Goal: Information Seeking & Learning: Understand process/instructions

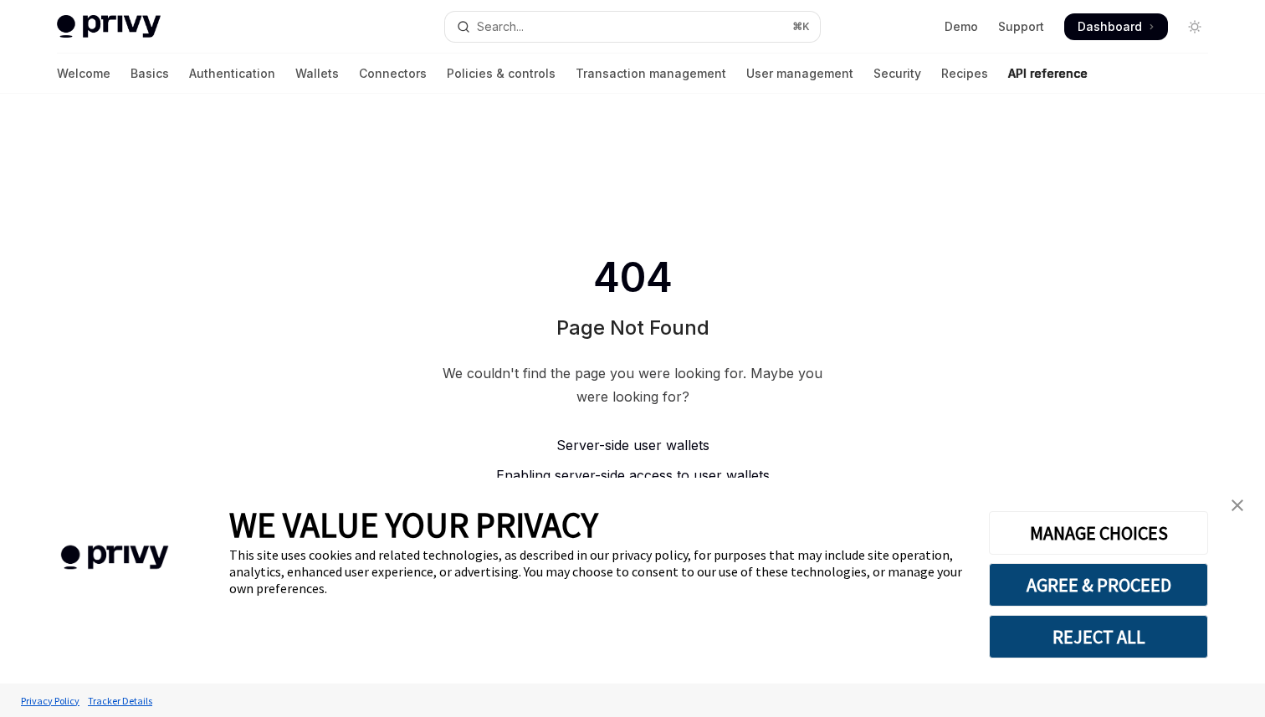
type textarea "*"
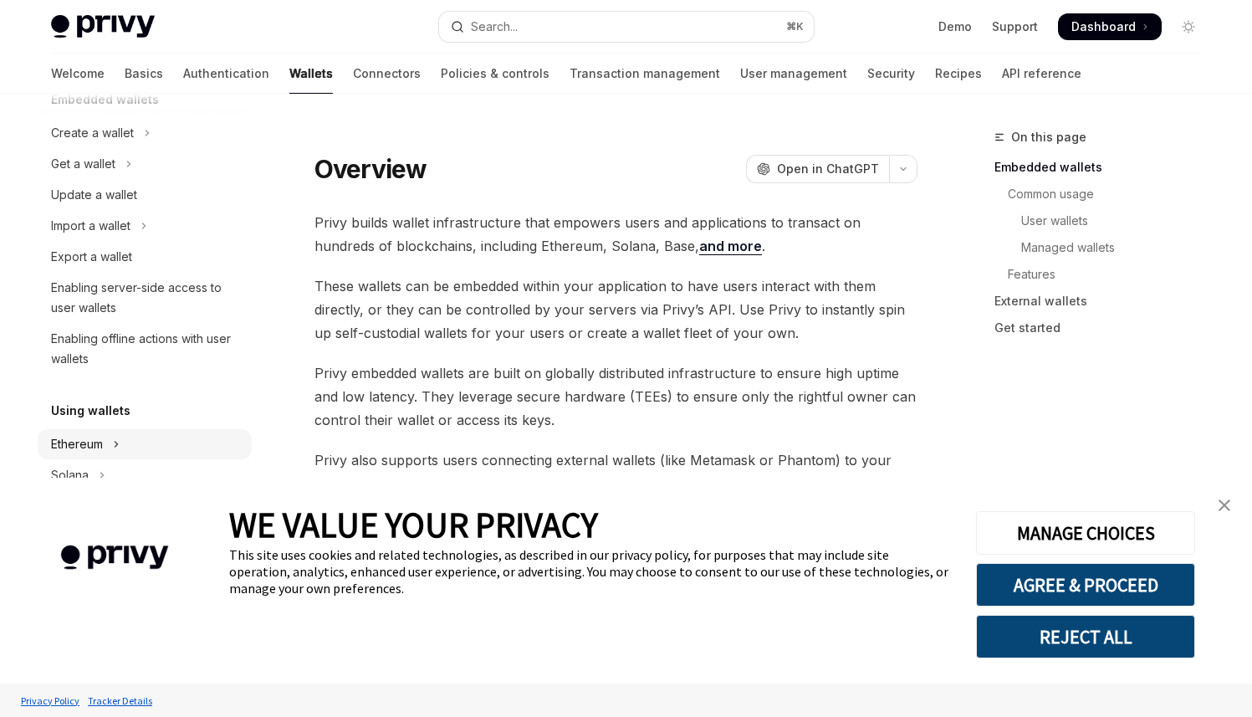
scroll to position [110, 0]
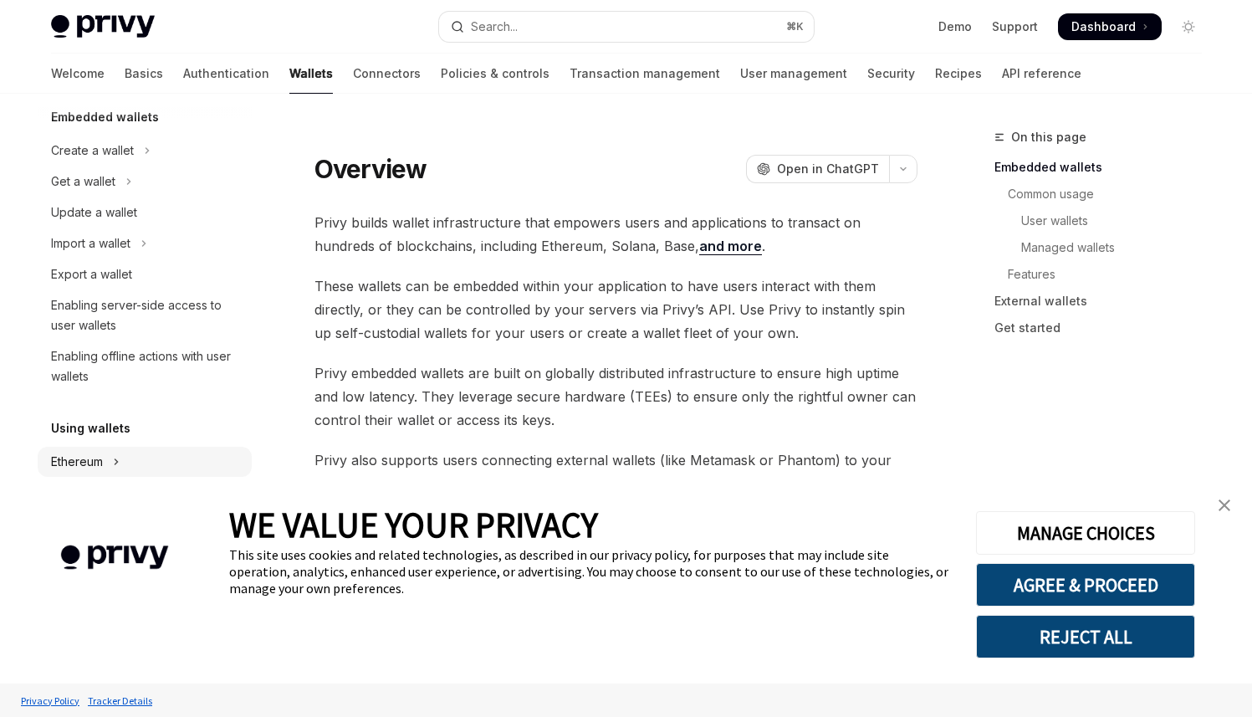
click at [132, 315] on div "Enabling server-side access to user wallets" at bounding box center [146, 315] width 191 height 40
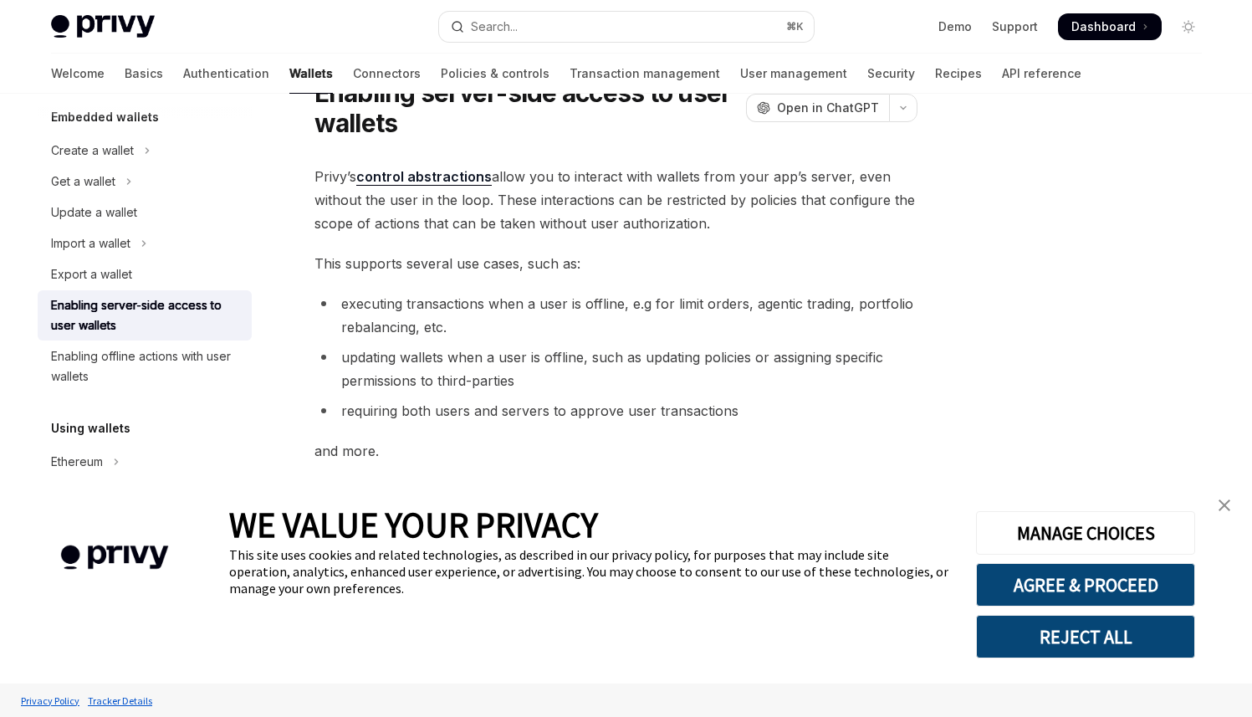
scroll to position [54, 0]
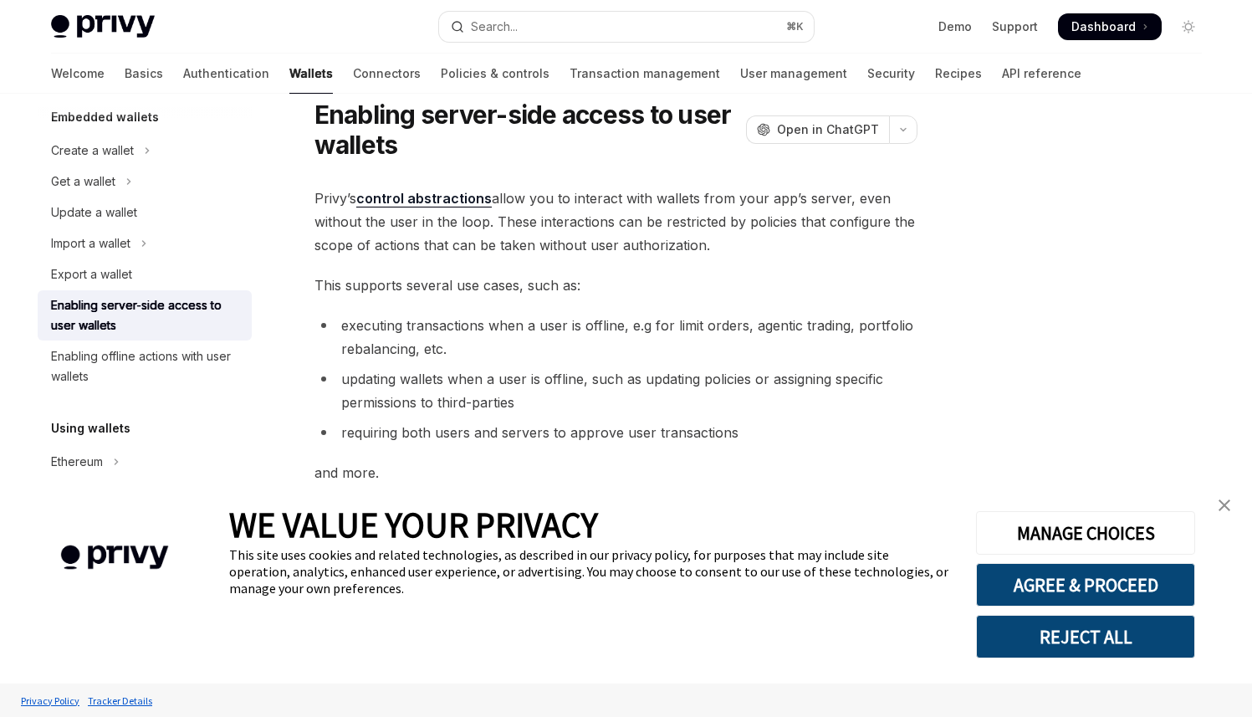
click at [443, 203] on link "control abstractions" at bounding box center [424, 199] width 136 height 18
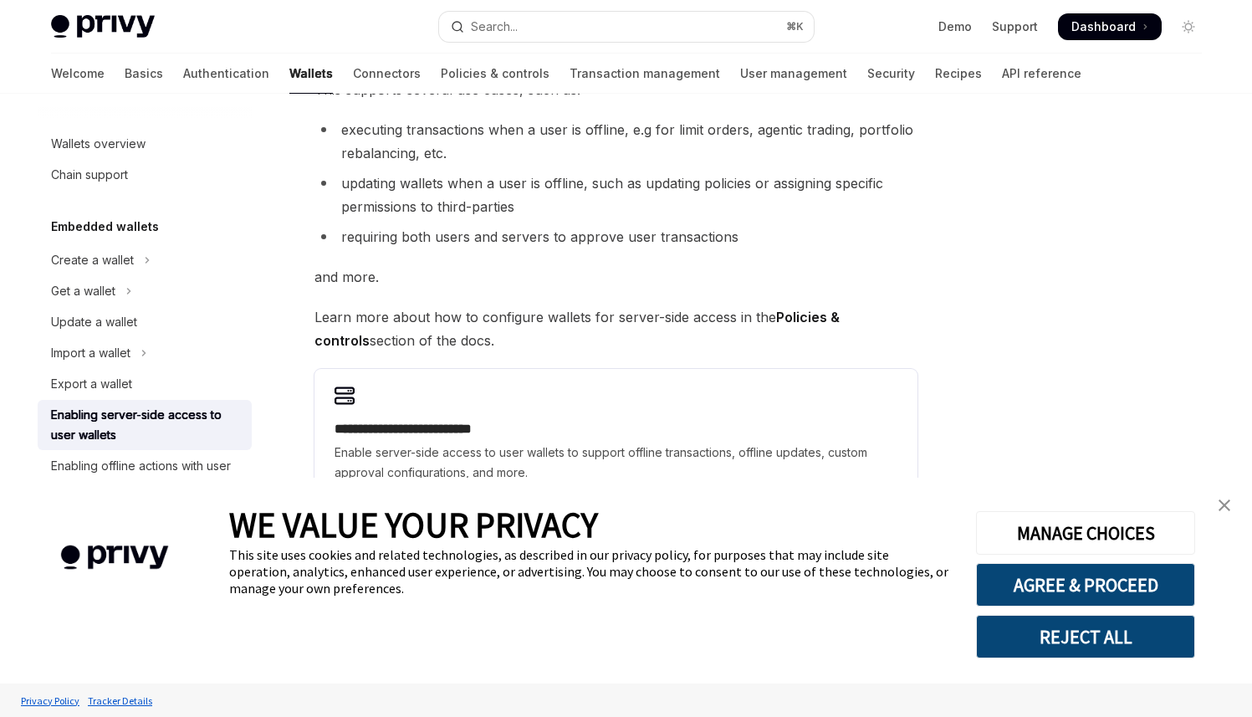
scroll to position [253, 0]
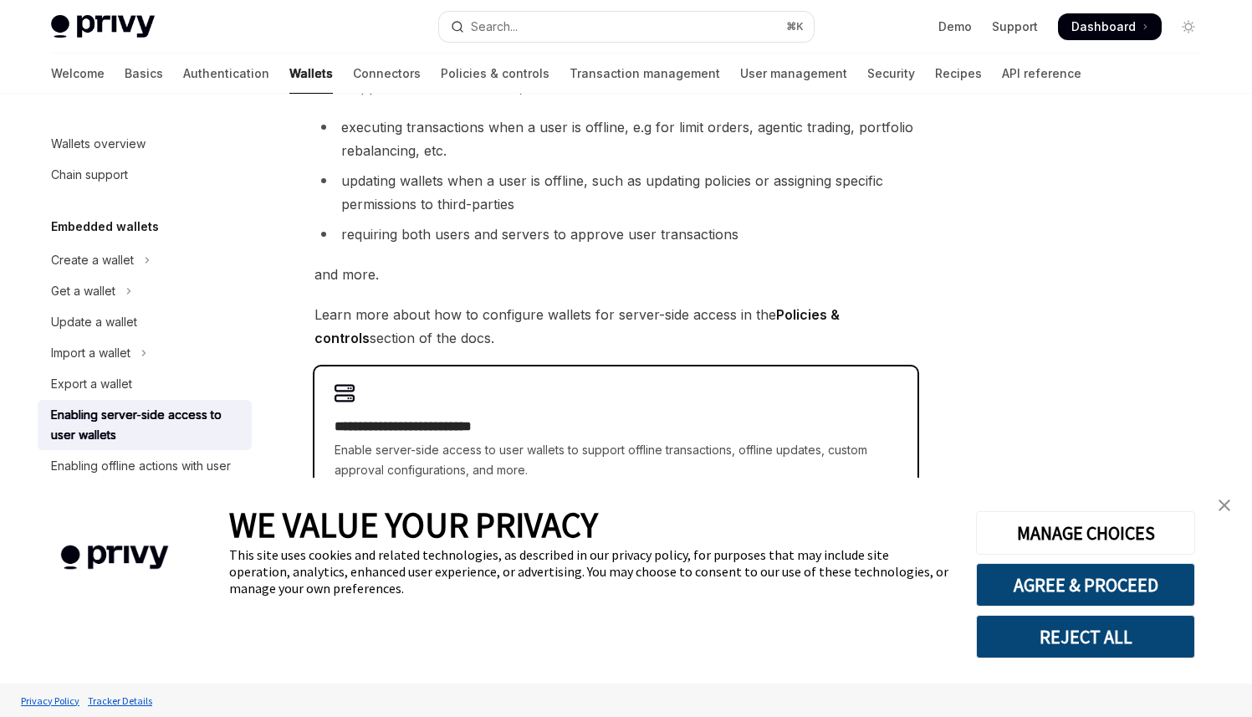
click at [483, 396] on div "**********" at bounding box center [616, 431] width 603 height 131
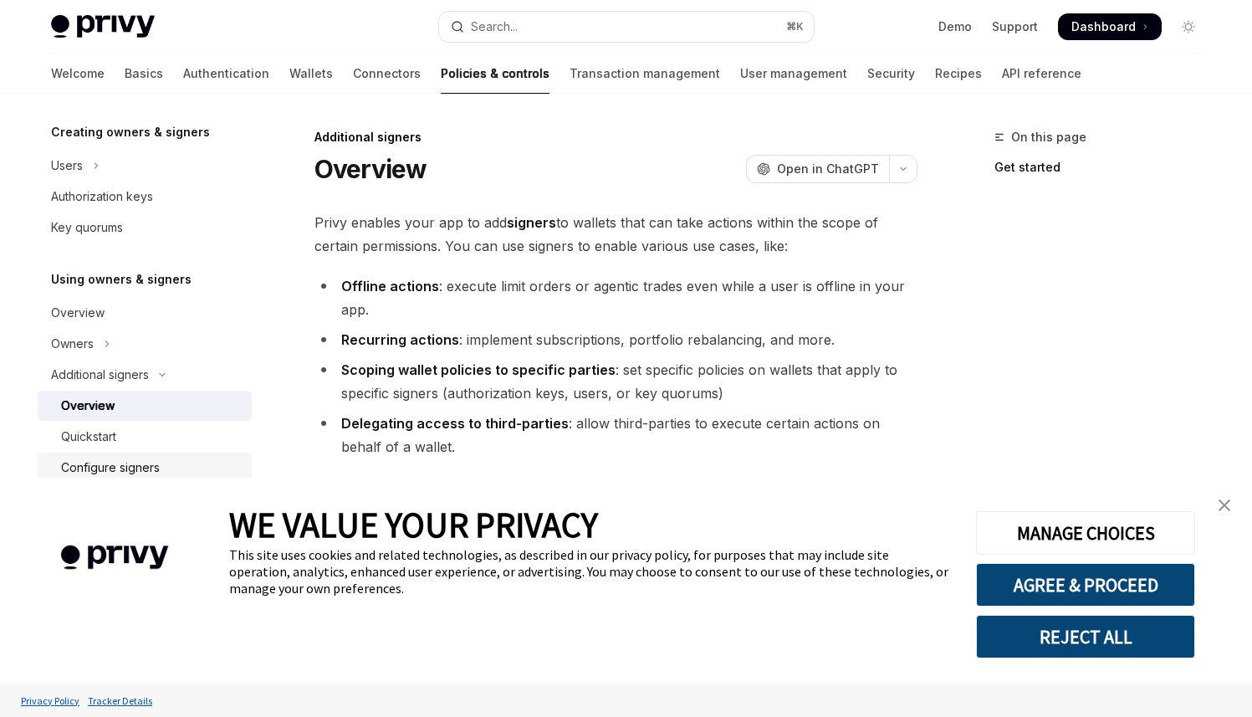
click at [151, 459] on div "Configure signers" at bounding box center [110, 468] width 99 height 20
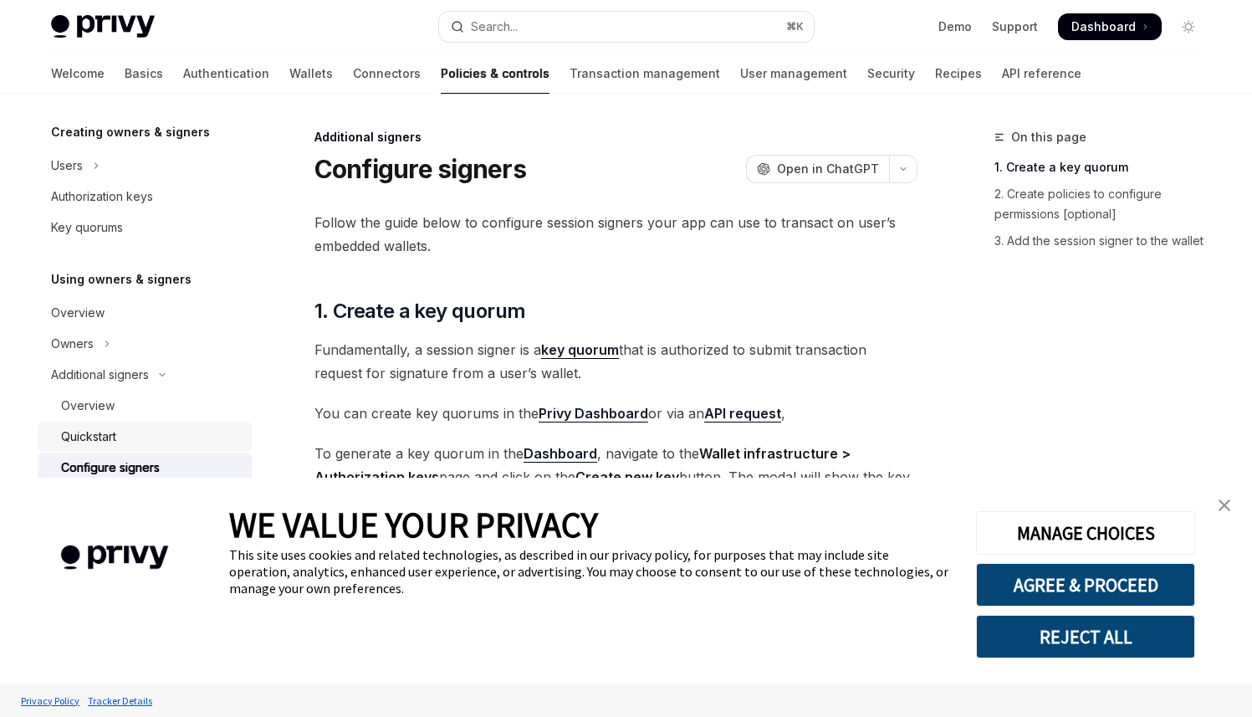
click at [156, 443] on div "Quickstart" at bounding box center [151, 437] width 181 height 20
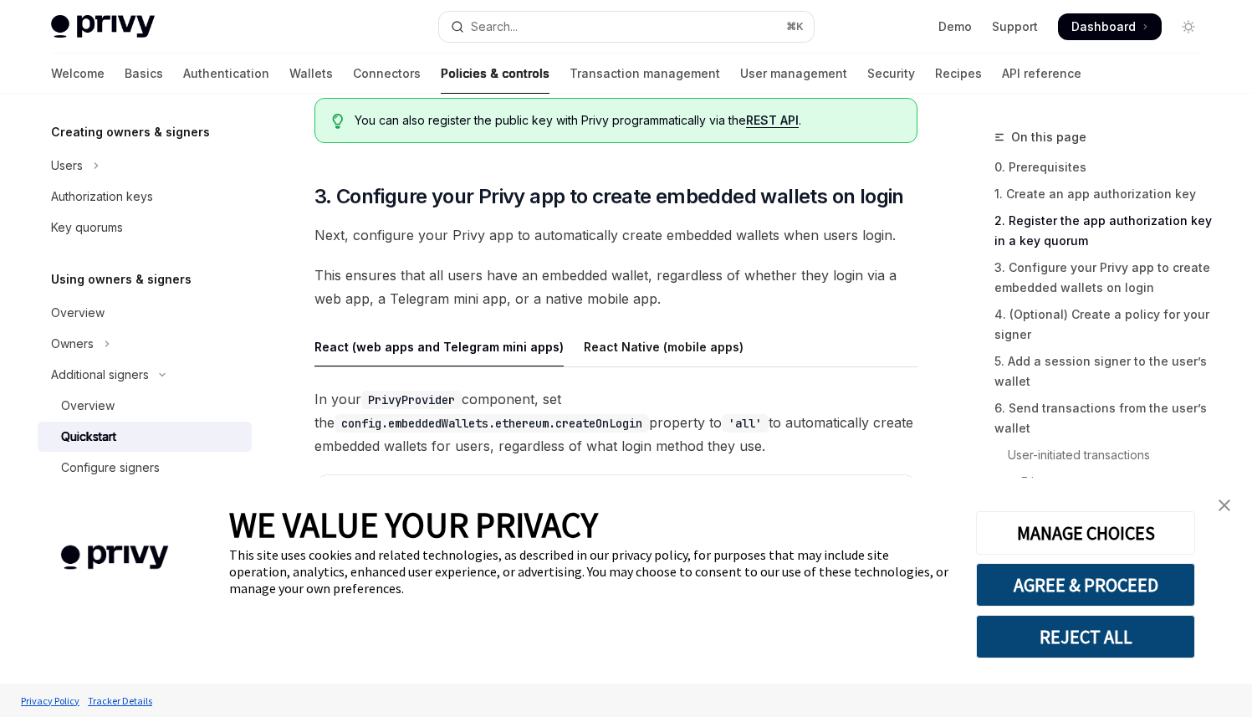
scroll to position [1582, 0]
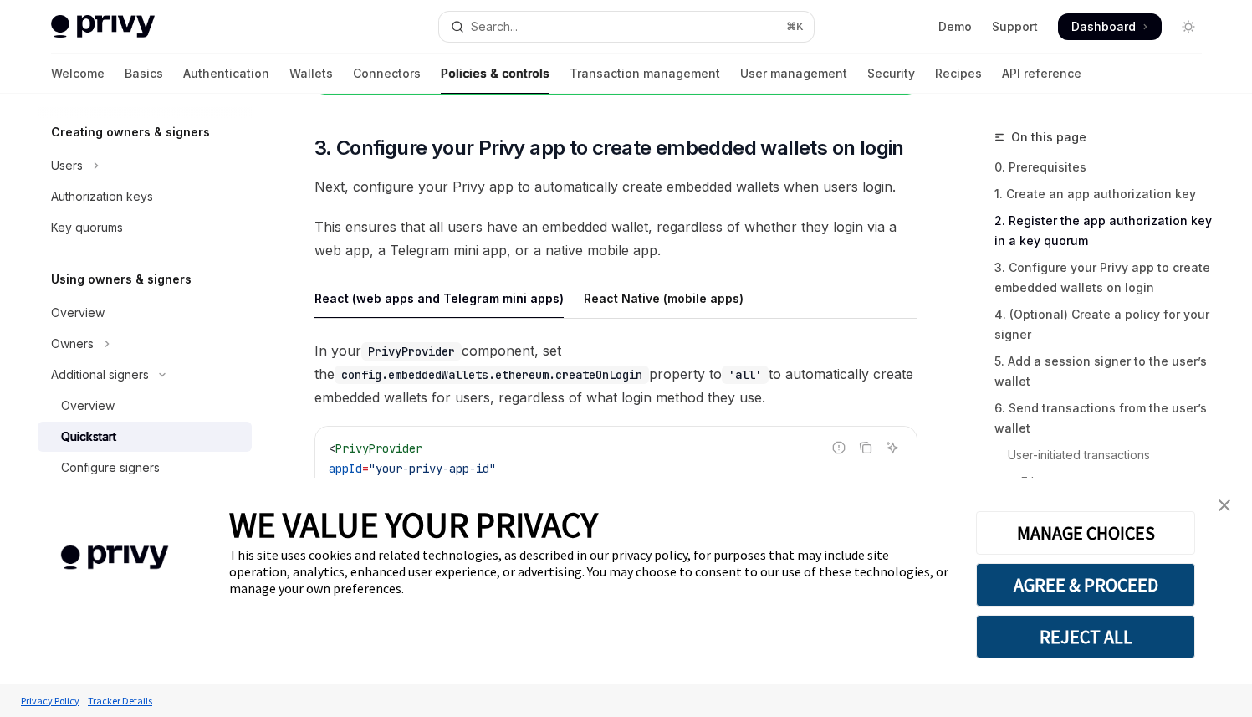
click at [530, 304] on div "React (web apps and Telegram mini apps)" at bounding box center [439, 298] width 249 height 39
click at [584, 300] on div "React Native (mobile apps)" at bounding box center [664, 298] width 160 height 39
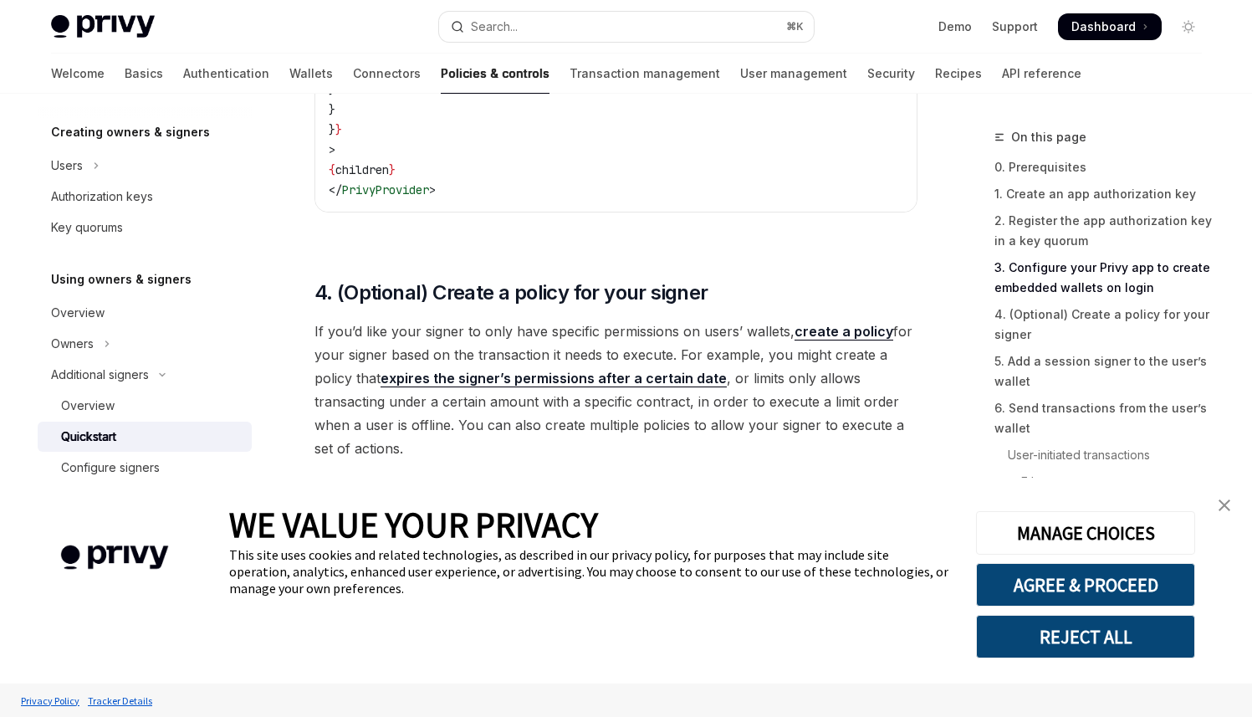
scroll to position [2084, 0]
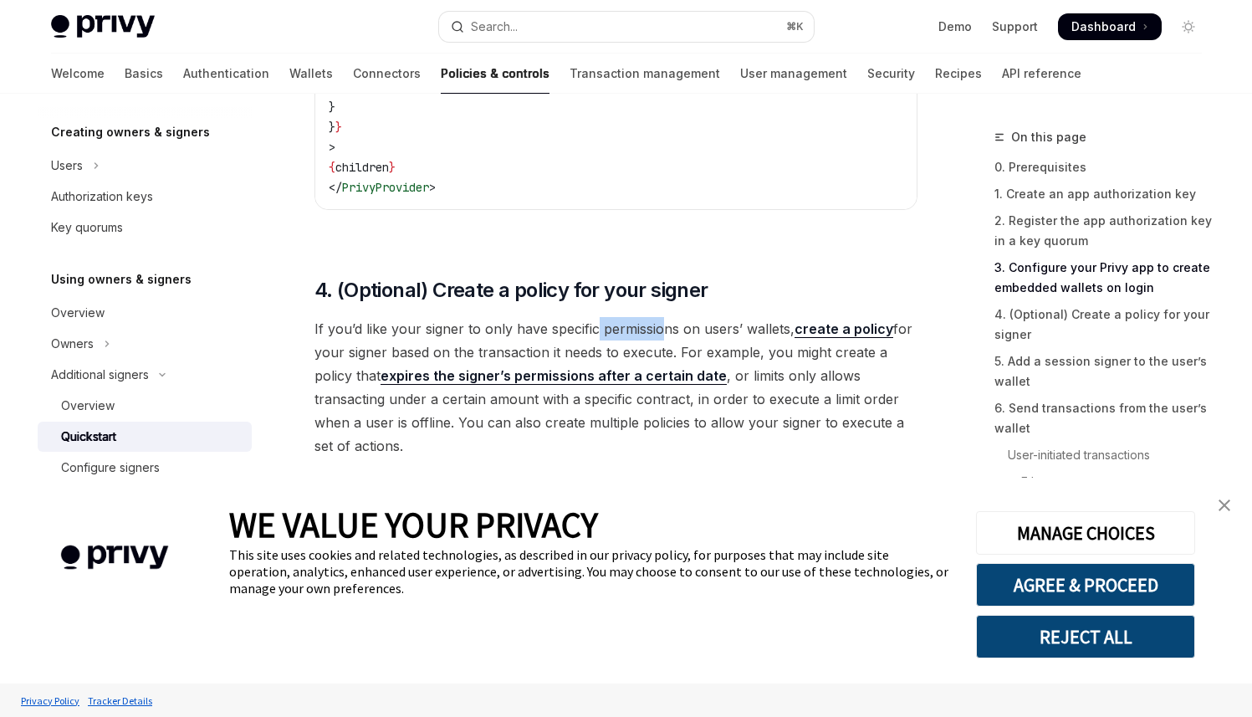
drag, startPoint x: 594, startPoint y: 323, endPoint x: 673, endPoint y: 338, distance: 80.1
click at [673, 338] on span "If you’d like your signer to only have specific permissions on users’ wallets, …" at bounding box center [616, 387] width 603 height 141
click at [189, 394] on link "Overview" at bounding box center [145, 406] width 214 height 30
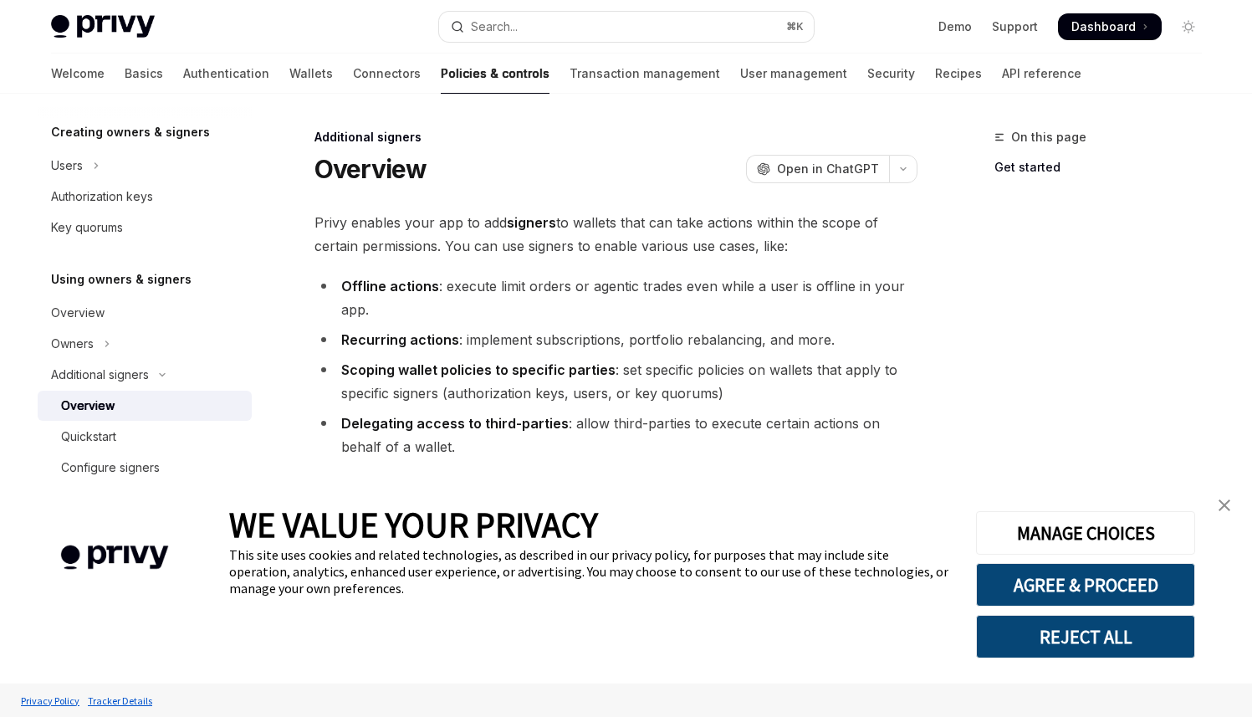
click at [166, 412] on div "Overview" at bounding box center [151, 406] width 181 height 20
click at [165, 422] on link "Quickstart" at bounding box center [145, 437] width 214 height 30
type textarea "*"
